Goal: Obtain resource: Download file/media

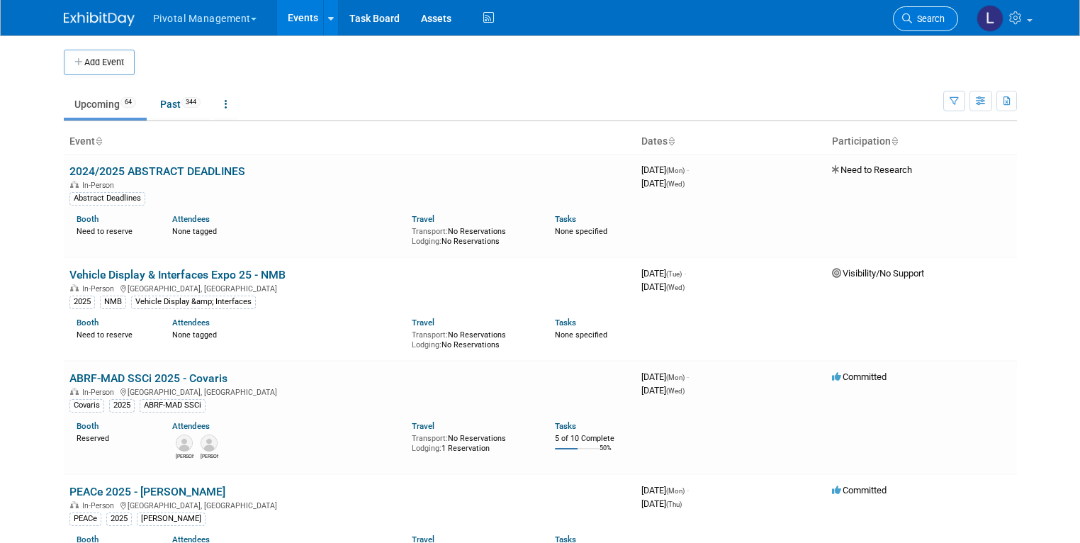
click at [947, 26] on link "Search" at bounding box center [925, 18] width 65 height 25
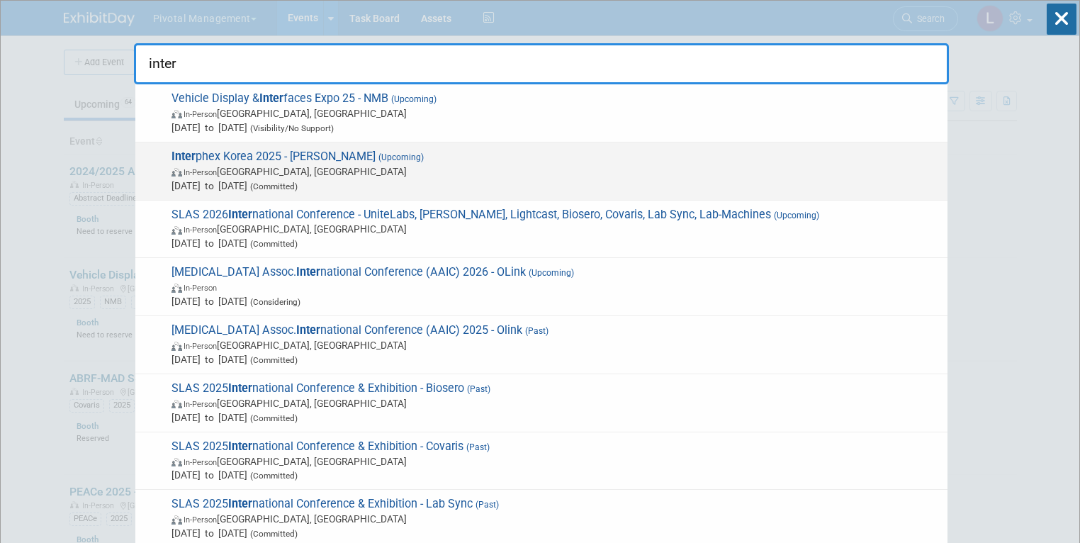
type input "inter"
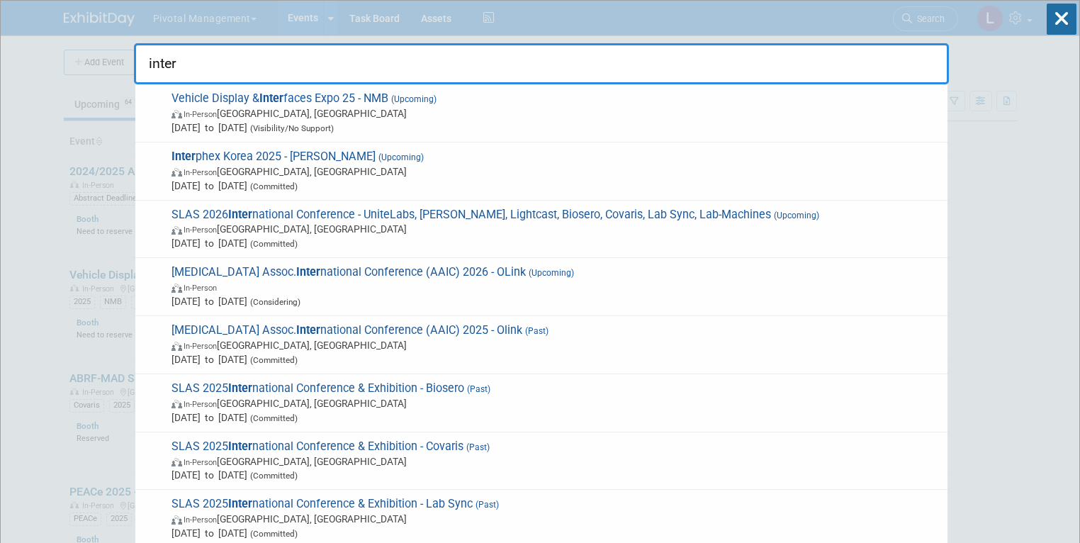
drag, startPoint x: 290, startPoint y: 158, endPoint x: 269, endPoint y: 164, distance: 22.0
click at [290, 158] on span "Inter phex Korea 2025 - [PERSON_NAME] (Upcoming) In-Person [GEOGRAPHIC_DATA], […" at bounding box center [553, 171] width 773 height 43
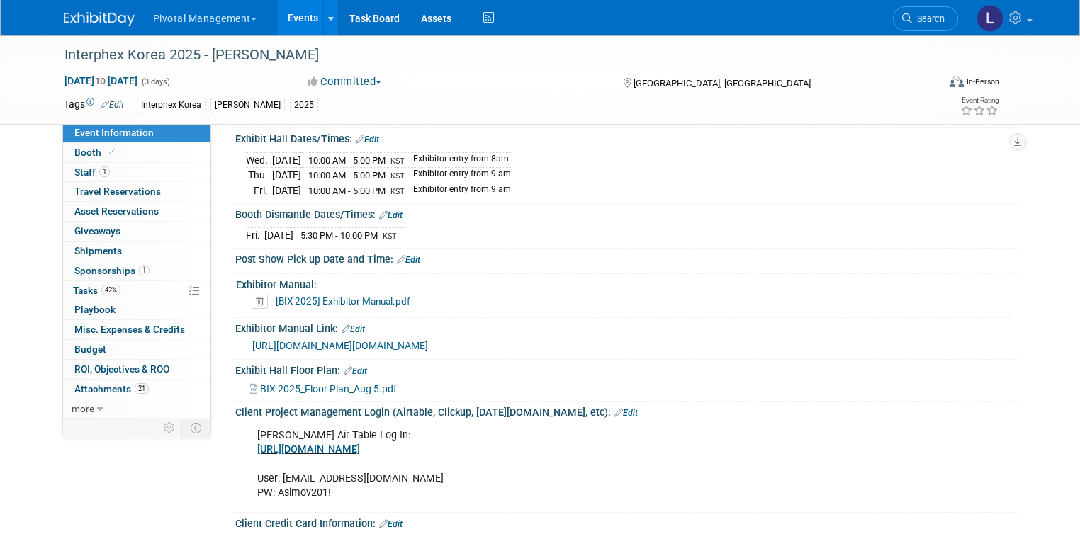
scroll to position [1711, 0]
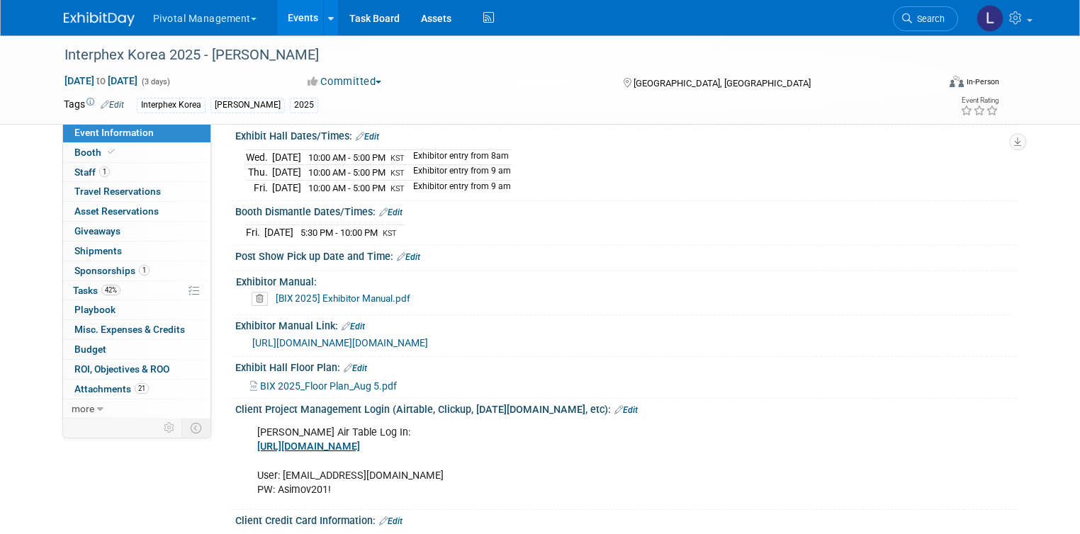
click at [357, 293] on link "[BIX 2025] Exhibitor Manual.pdf" at bounding box center [343, 298] width 135 height 11
click at [398, 345] on link "https://urldefense.proofpoint.com/v2/url?u=https-3A__www.bioplusinterphex.co.kr…" at bounding box center [340, 342] width 176 height 11
click at [347, 392] on span "BIX 2025_Floor Plan_Aug 5.pdf" at bounding box center [328, 386] width 137 height 11
click at [339, 293] on link "[BIX 2025] Exhibitor Manual.pdf" at bounding box center [343, 298] width 135 height 11
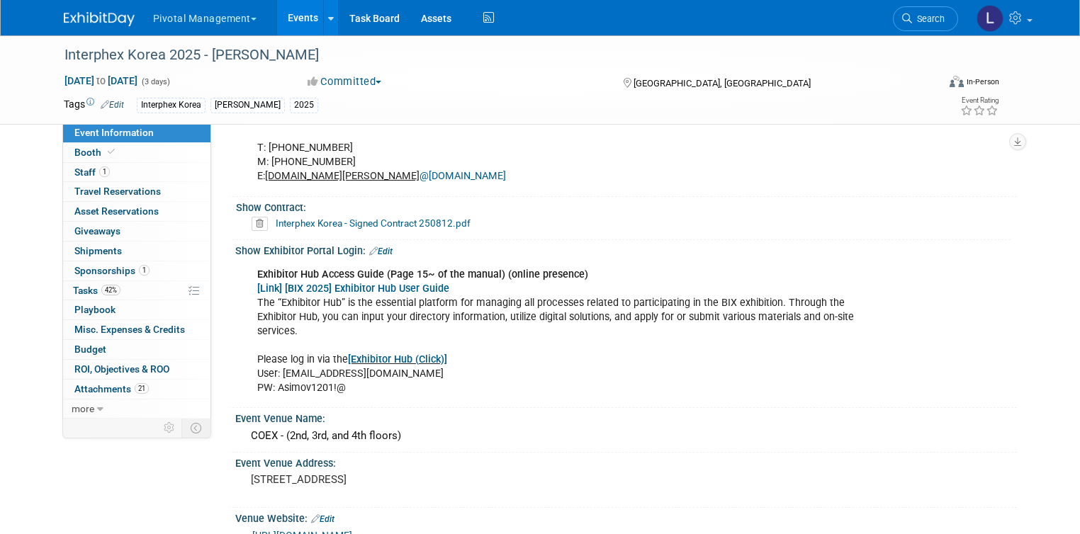
scroll to position [845, 0]
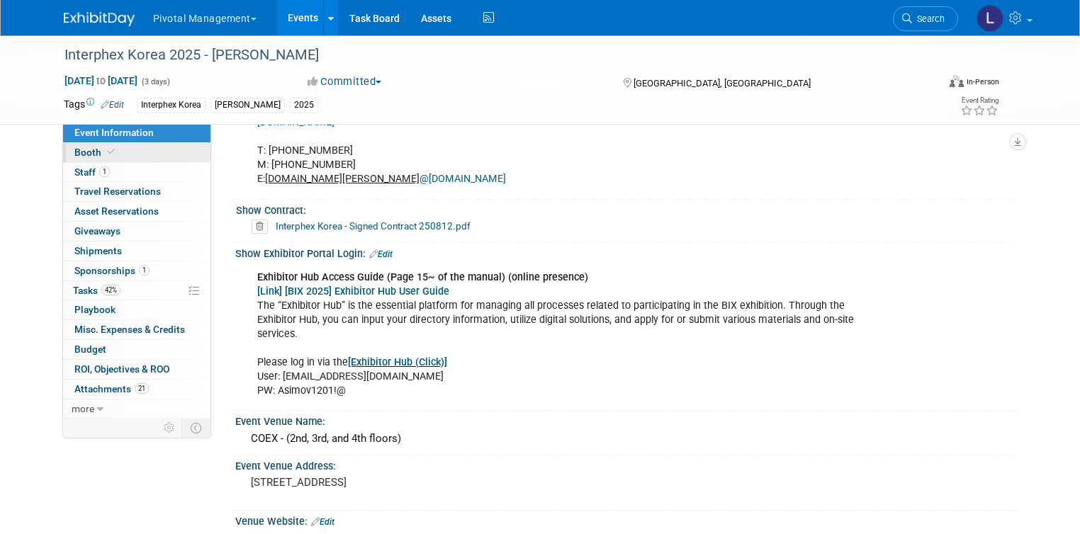
click at [86, 155] on span "Booth" at bounding box center [95, 152] width 43 height 11
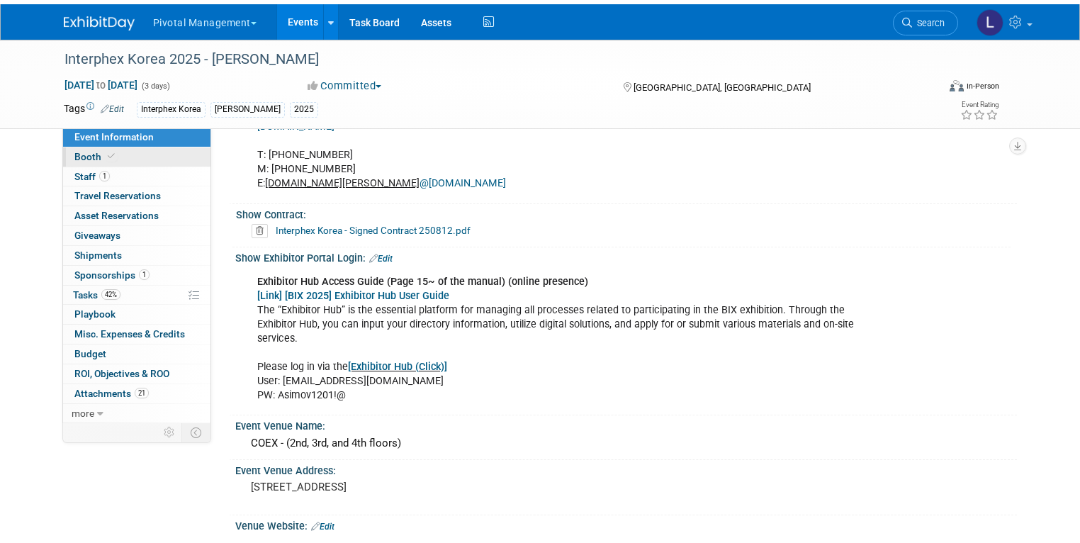
scroll to position [0, 0]
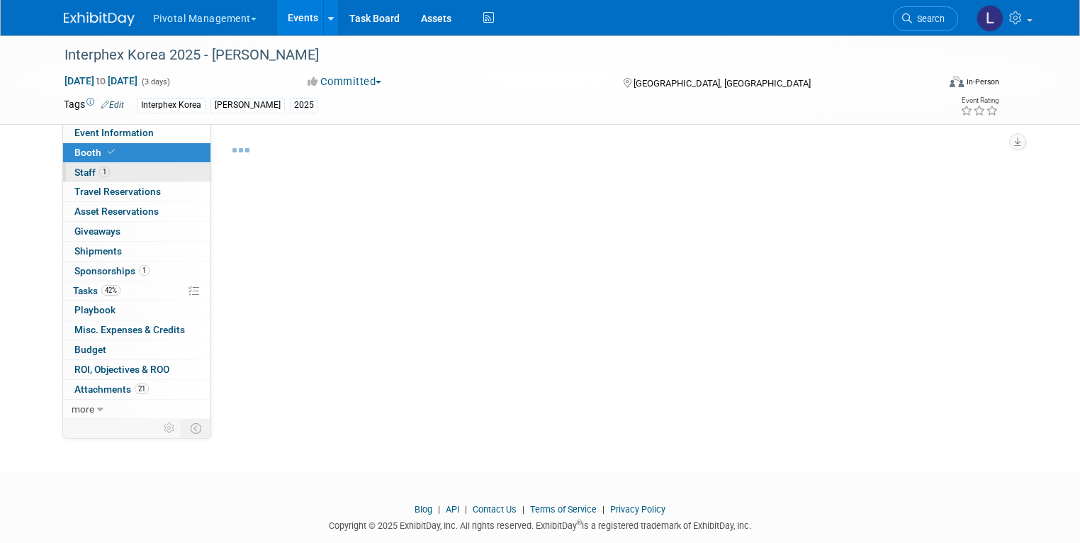
select select "Yes"
select select "No"
select select "Yes"
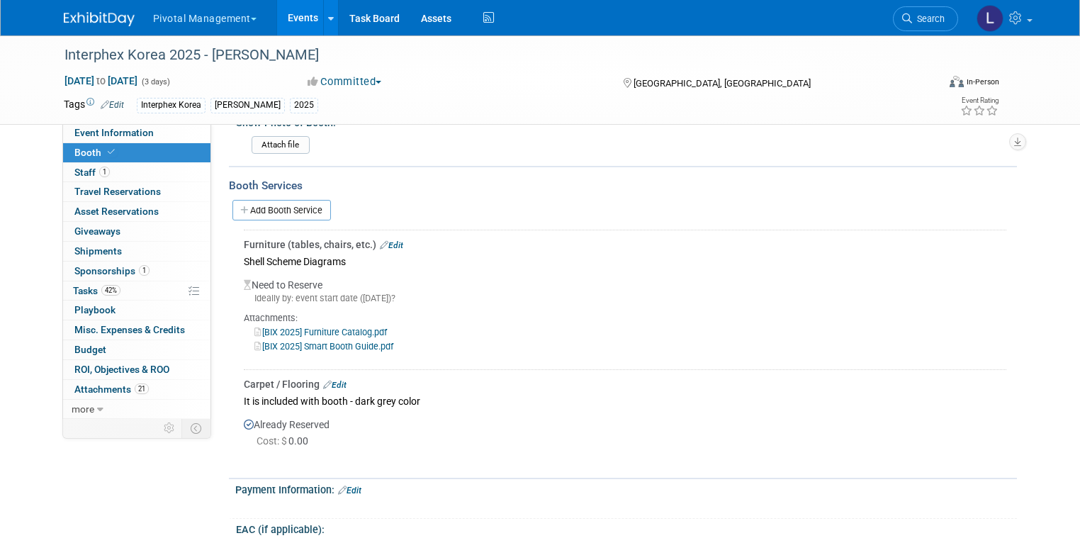
scroll to position [1320, 0]
click at [329, 325] on link "[BIX 2025] Furniture Catalog.pdf" at bounding box center [320, 330] width 133 height 11
